Goal: Transaction & Acquisition: Download file/media

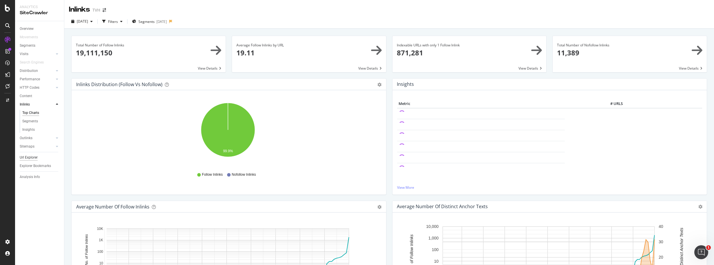
click at [30, 157] on div "Url Explorer" at bounding box center [29, 157] width 18 height 6
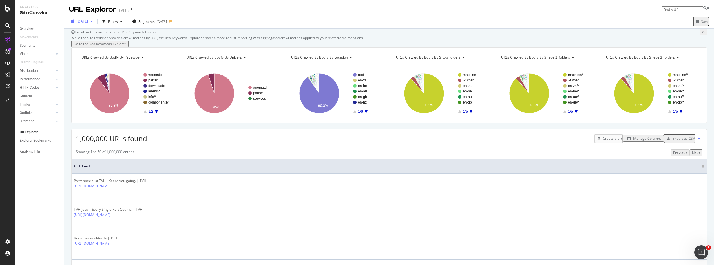
click at [95, 21] on div "button" at bounding box center [91, 21] width 7 height 3
click at [94, 42] on div "[DATE]" at bounding box center [85, 42] width 17 height 5
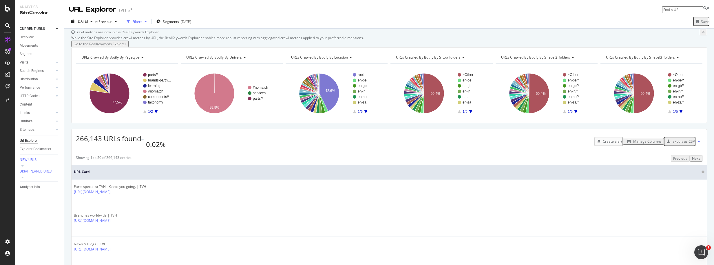
click at [142, 20] on div "Filters" at bounding box center [137, 21] width 10 height 5
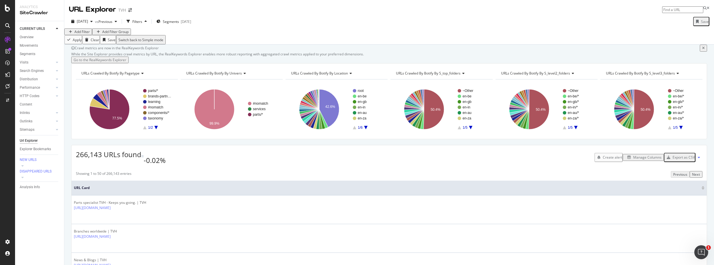
click at [83, 34] on div "Add Filter" at bounding box center [81, 31] width 15 height 5
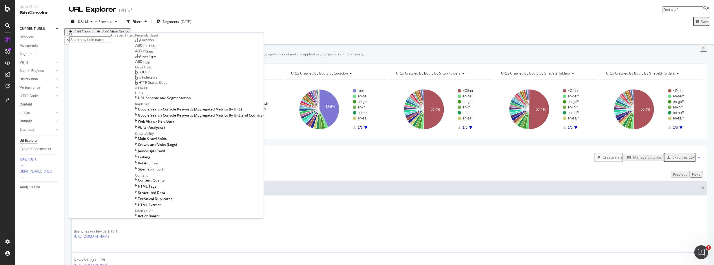
click at [143, 48] on span "Full URL" at bounding box center [149, 45] width 13 height 5
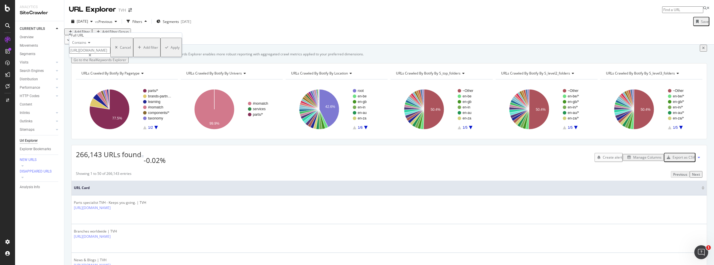
click at [110, 54] on input "[URL][DOMAIN_NAME]" at bounding box center [89, 50] width 41 height 7
paste input "en-us/taxonomy/term/229"
type input "en-us/taxonomy/term/229"
click at [171, 50] on div "Apply" at bounding box center [175, 47] width 9 height 5
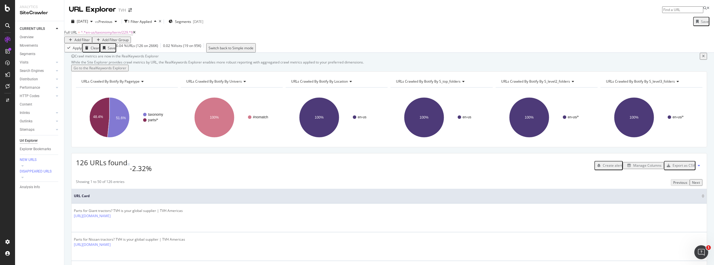
click at [683, 168] on div "Export as CSV" at bounding box center [683, 165] width 22 height 5
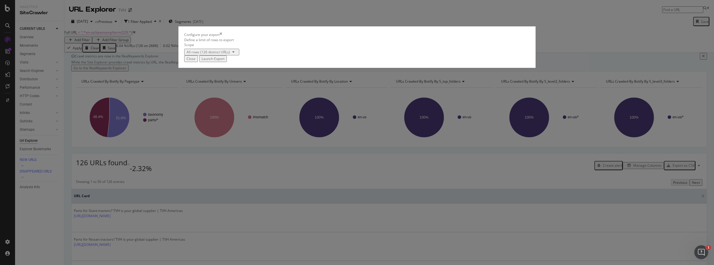
click at [224, 61] on div "Launch Export" at bounding box center [213, 58] width 23 height 5
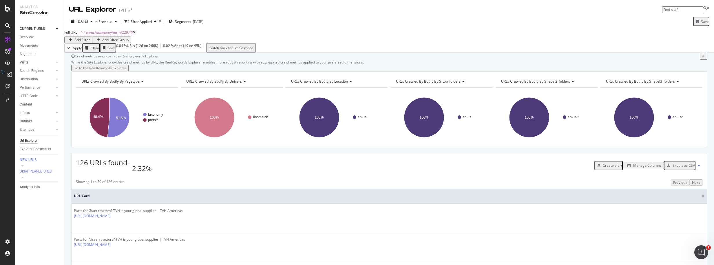
click at [116, 35] on span "^.*en-us/taxonomy/term/229.*$" at bounding box center [107, 32] width 52 height 5
click at [82, 53] on input "en-us/taxonomy/term/229" at bounding box center [89, 49] width 41 height 7
click at [83, 53] on input "en-us/taxonomy/term/229" at bounding box center [89, 49] width 41 height 7
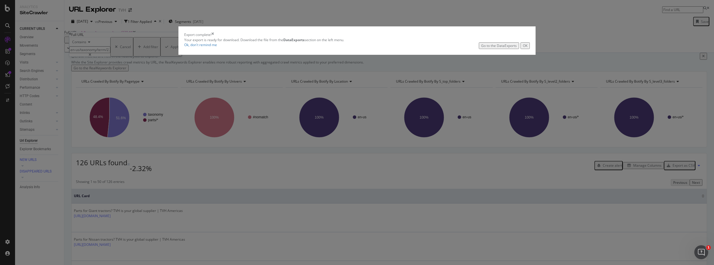
click at [520, 49] on button "OK" at bounding box center [524, 45] width 9 height 7
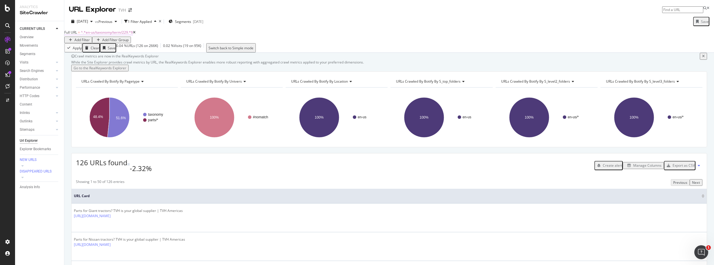
click at [90, 34] on span "^.*en-us/taxonomy/term/229.*$" at bounding box center [107, 32] width 52 height 5
click at [85, 53] on input "en-us/taxonomy/term/229" at bounding box center [89, 49] width 41 height 7
type input "en-ca/taxonomy/term/229"
click at [171, 49] on div "Apply" at bounding box center [175, 46] width 9 height 5
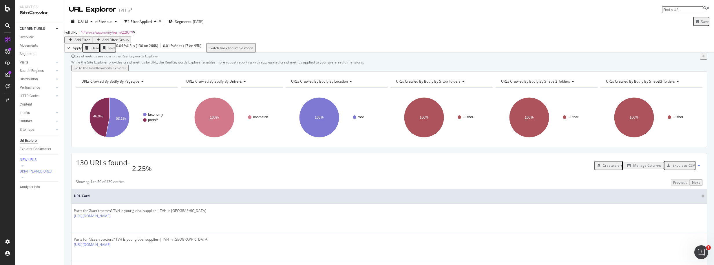
click at [681, 168] on div "Export as CSV" at bounding box center [683, 165] width 22 height 5
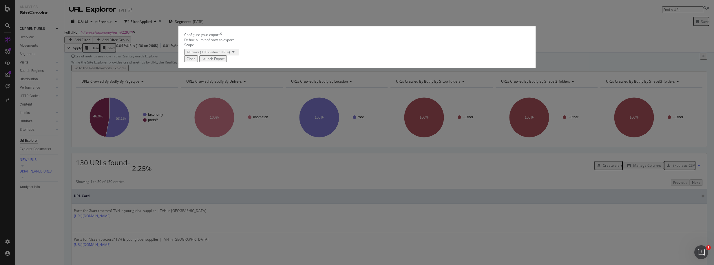
click at [224, 61] on div "Launch Export" at bounding box center [213, 58] width 23 height 5
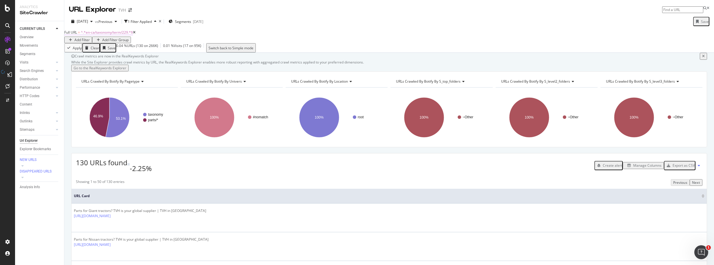
click at [110, 35] on span "^.*en-ca/taxonomy/term/229.*$" at bounding box center [107, 32] width 52 height 5
click at [87, 53] on input "en-ca/taxonomy/term/229" at bounding box center [89, 49] width 41 height 7
click at [84, 53] on input "en-ca/taxonomy/term/229" at bounding box center [89, 49] width 41 height 7
drag, startPoint x: 86, startPoint y: 61, endPoint x: 74, endPoint y: 61, distance: 11.6
click at [74, 53] on input "en-ca/taxonomy/term/229" at bounding box center [89, 49] width 41 height 7
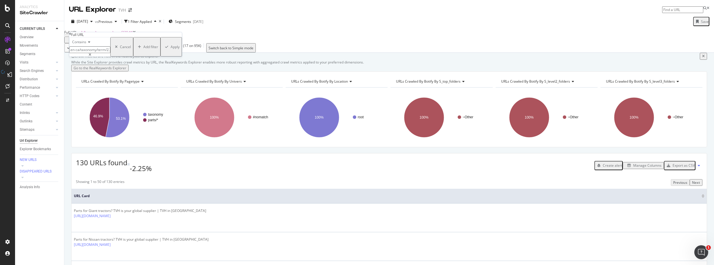
click at [76, 53] on input "en-ca/taxonomy/term/229" at bounding box center [89, 49] width 41 height 7
click at [77, 53] on input "en-ca/taxonomy/term/229" at bounding box center [89, 49] width 41 height 7
type input "fr-ca/taxonomy/term/229"
click at [171, 49] on div "Apply" at bounding box center [175, 46] width 9 height 5
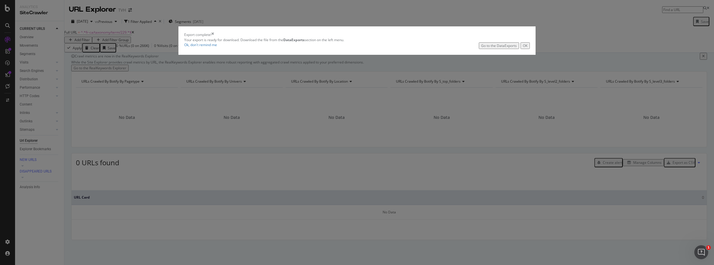
click at [523, 48] on div "OK" at bounding box center [525, 45] width 5 height 5
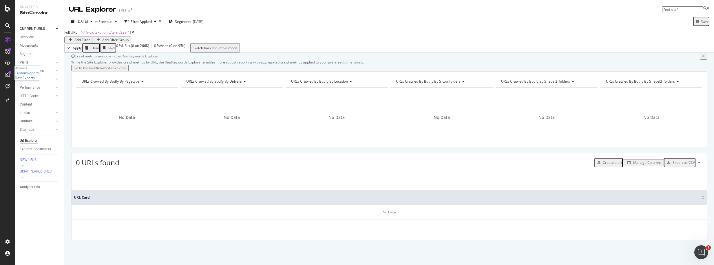
click at [32, 80] on div "DataExports" at bounding box center [25, 77] width 20 height 5
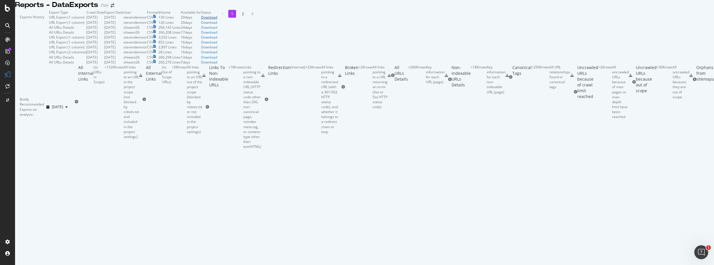
click at [217, 20] on div "Download" at bounding box center [209, 17] width 16 height 5
click at [217, 25] on div "Download" at bounding box center [209, 22] width 16 height 5
